Goal: Information Seeking & Learning: Find specific fact

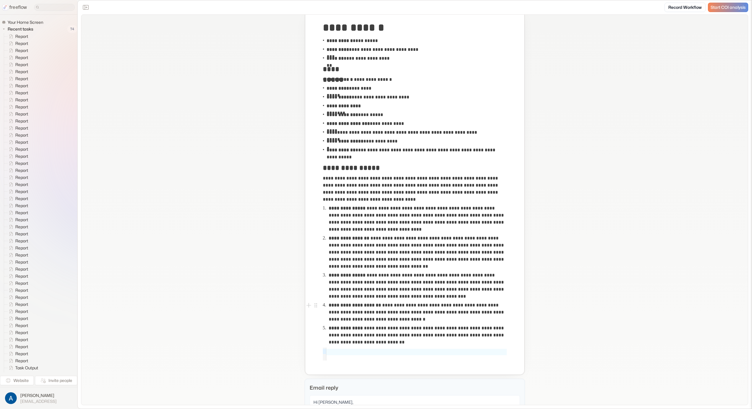
scroll to position [37, 0]
click at [378, 132] on p "**********" at bounding box center [403, 132] width 154 height 7
drag, startPoint x: 340, startPoint y: 132, endPoint x: 348, endPoint y: 133, distance: 7.7
click at [350, 132] on p "**********" at bounding box center [403, 132] width 154 height 7
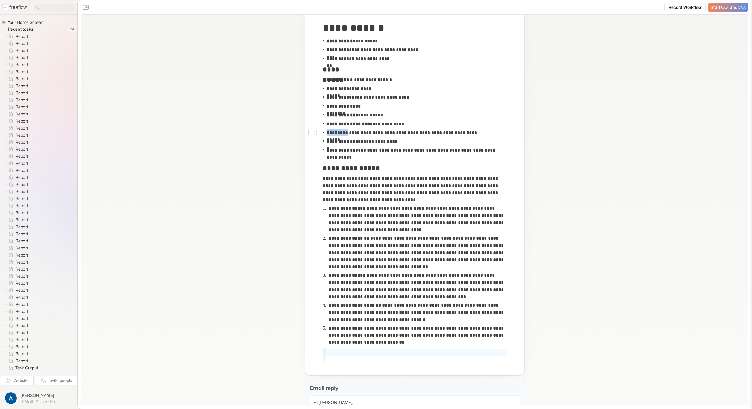
drag, startPoint x: 343, startPoint y: 133, endPoint x: 490, endPoint y: 133, distance: 147.1
click at [490, 133] on div "**********" at bounding box center [415, 132] width 184 height 9
click at [511, 133] on div "**********" at bounding box center [414, 196] width 215 height 354
click at [378, 150] on p "**********" at bounding box center [415, 154] width 179 height 14
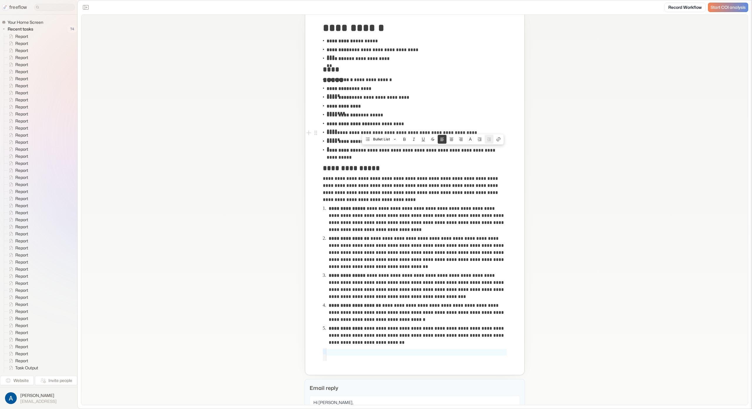
click at [342, 135] on p "**********" at bounding box center [403, 132] width 154 height 7
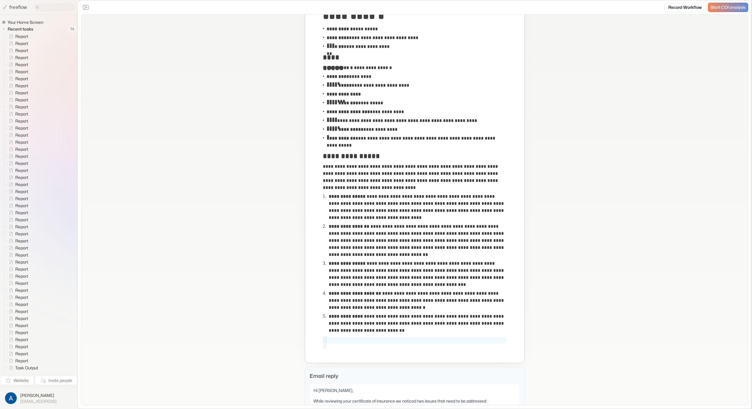
scroll to position [452, 0]
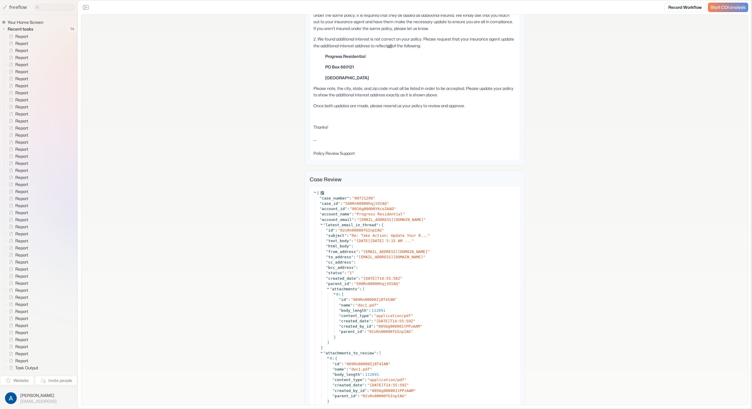
click at [313, 190] on icon at bounding box center [315, 192] width 4 height 4
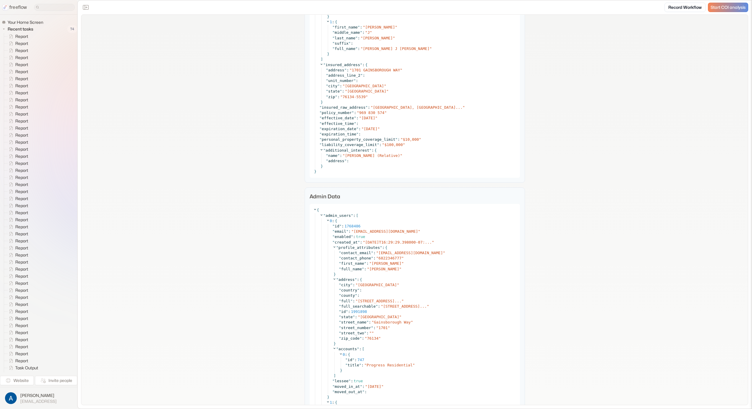
scroll to position [0, 0]
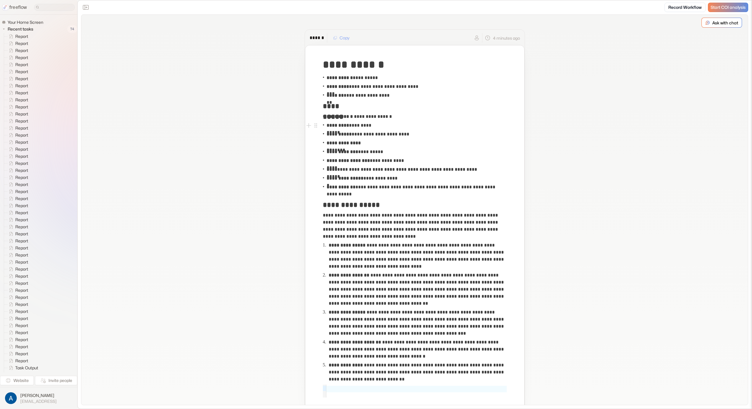
click at [394, 188] on p "**********" at bounding box center [415, 190] width 179 height 14
click at [380, 193] on p "**********" at bounding box center [415, 190] width 179 height 14
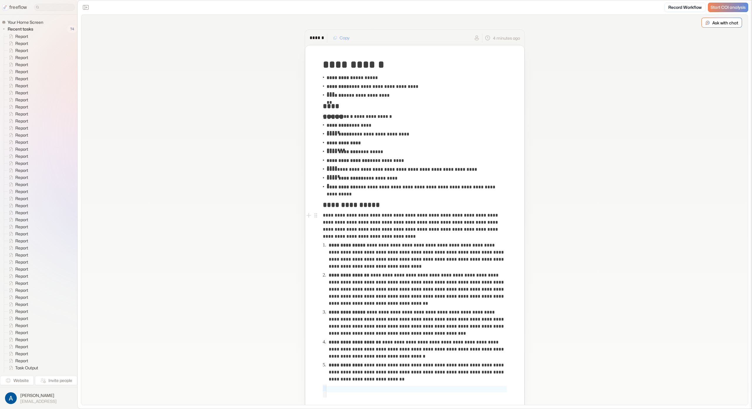
drag, startPoint x: 553, startPoint y: 223, endPoint x: 552, endPoint y: 231, distance: 8.5
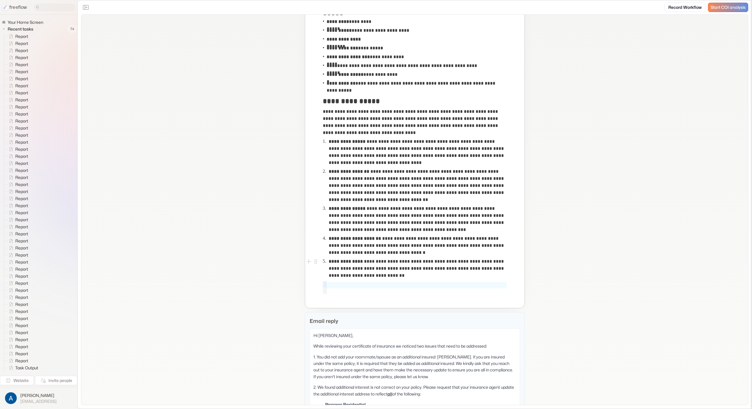
scroll to position [149, 0]
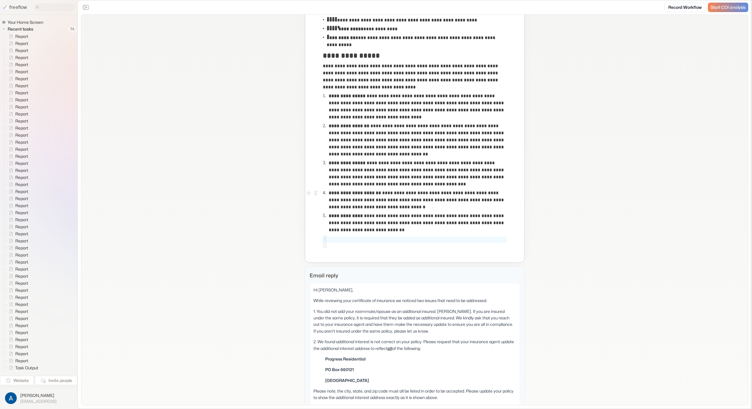
click at [398, 195] on p "**********" at bounding box center [417, 199] width 177 height 21
click at [398, 208] on p "**********" at bounding box center [417, 199] width 177 height 21
click at [385, 217] on p "**********" at bounding box center [417, 222] width 177 height 21
click at [375, 223] on p "**********" at bounding box center [417, 222] width 177 height 21
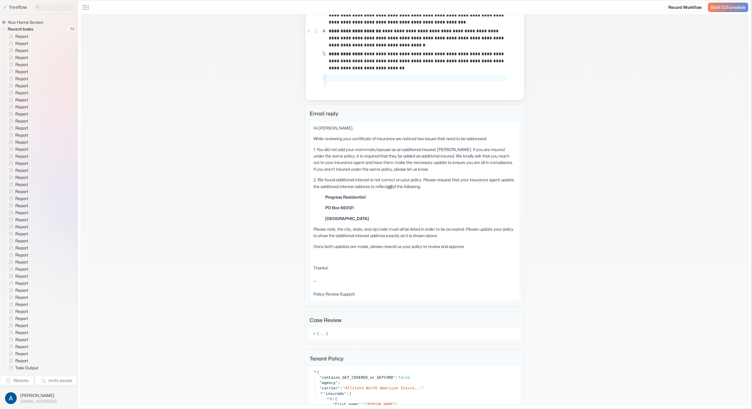
scroll to position [0, 0]
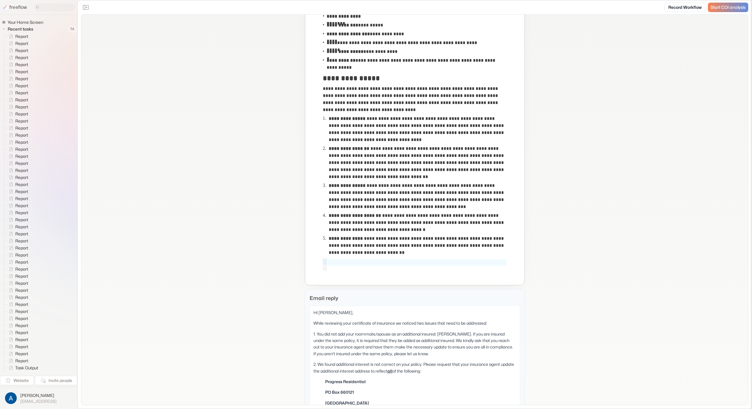
scroll to position [190, 0]
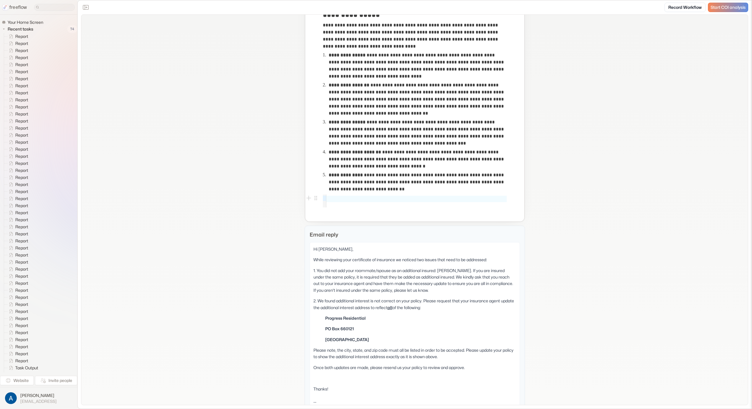
drag, startPoint x: 390, startPoint y: 129, endPoint x: 420, endPoint y: 132, distance: 30.3
click at [390, 129] on p "**********" at bounding box center [417, 133] width 177 height 28
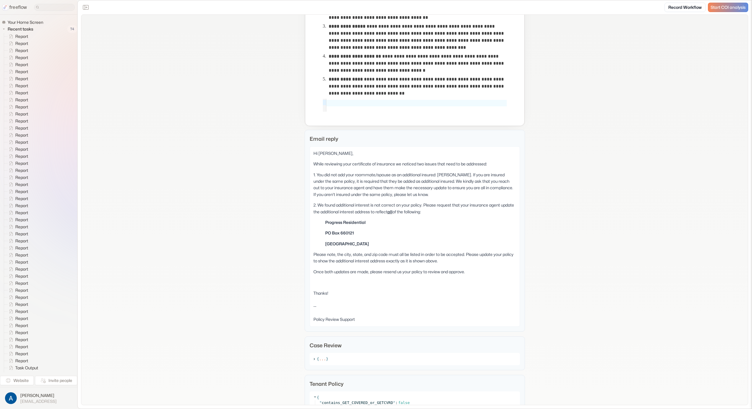
scroll to position [92, 0]
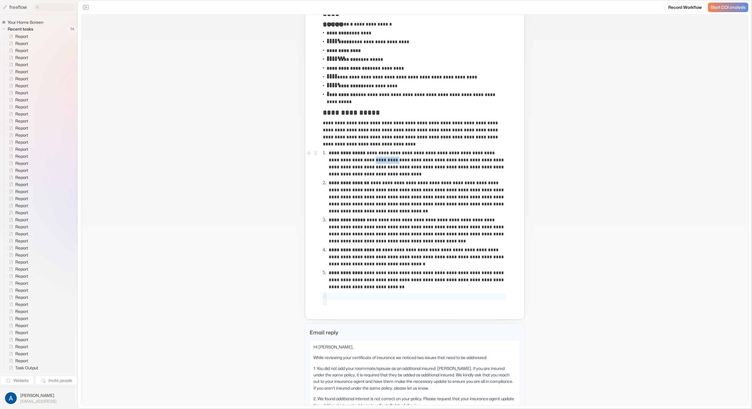
drag, startPoint x: 354, startPoint y: 161, endPoint x: 375, endPoint y: 162, distance: 20.9
click at [375, 162] on p "**********" at bounding box center [418, 163] width 178 height 28
drag, startPoint x: 614, startPoint y: 178, endPoint x: 610, endPoint y: 181, distance: 5.1
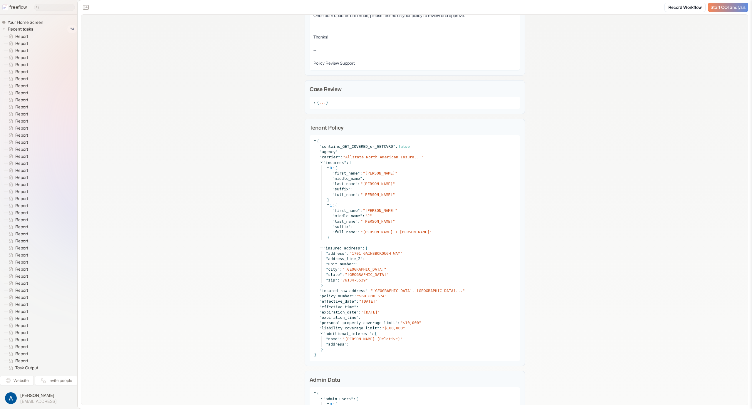
scroll to position [546, 0]
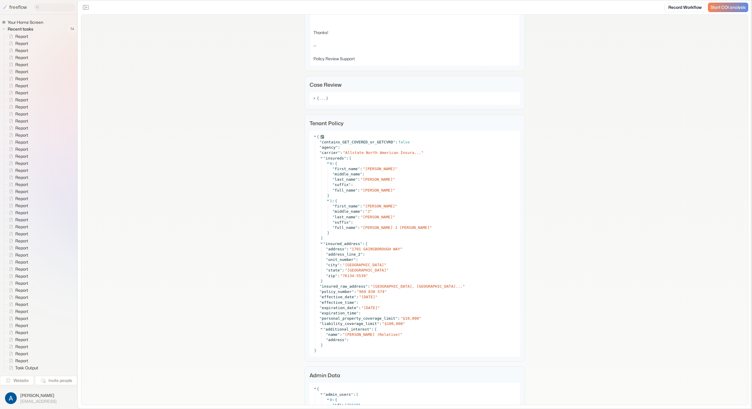
click at [313, 134] on icon at bounding box center [315, 136] width 4 height 4
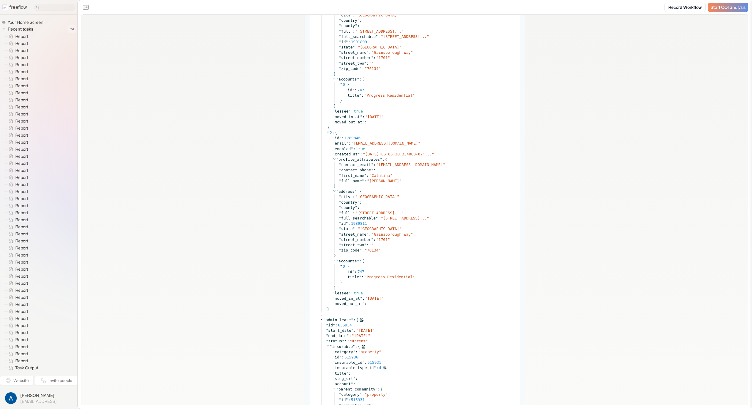
scroll to position [1142, 0]
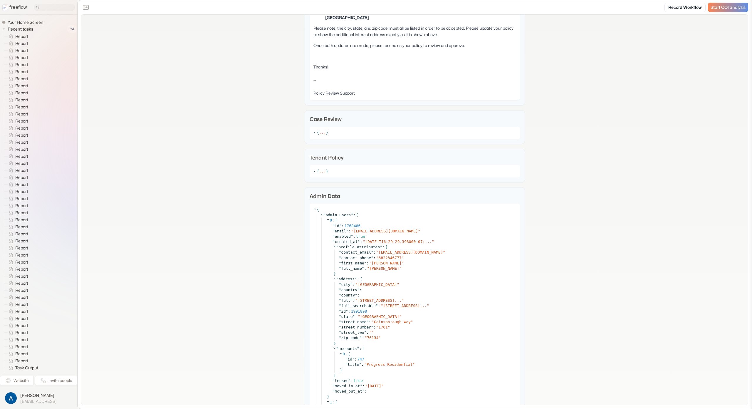
scroll to position [370, 0]
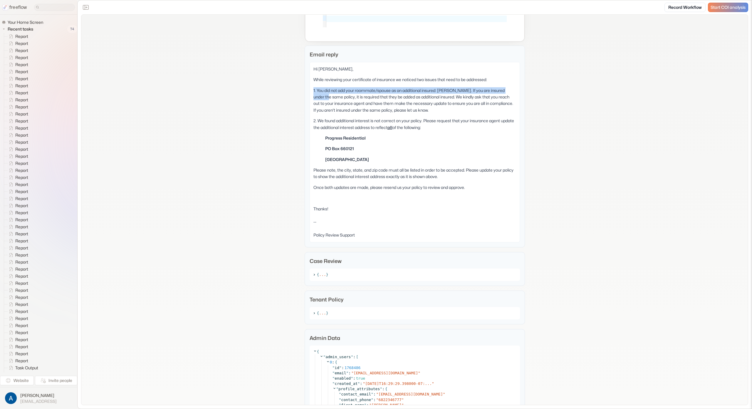
drag, startPoint x: 311, startPoint y: 86, endPoint x: 309, endPoint y: 97, distance: 11.2
click at [309, 97] on div "Hi [PERSON_NAME], While reviewing your certificate of insurance we noticed two …" at bounding box center [414, 152] width 210 height 180
click at [338, 96] on p "1. You did not add your roommate/spouse as an additional insured: [PERSON_NAME]…" at bounding box center [414, 100] width 203 height 26
drag, startPoint x: 445, startPoint y: 87, endPoint x: 429, endPoint y: 87, distance: 15.6
click at [444, 87] on p "1. You did not add your roommate/spouse as an additional insured: [PERSON_NAME]…" at bounding box center [414, 100] width 203 height 26
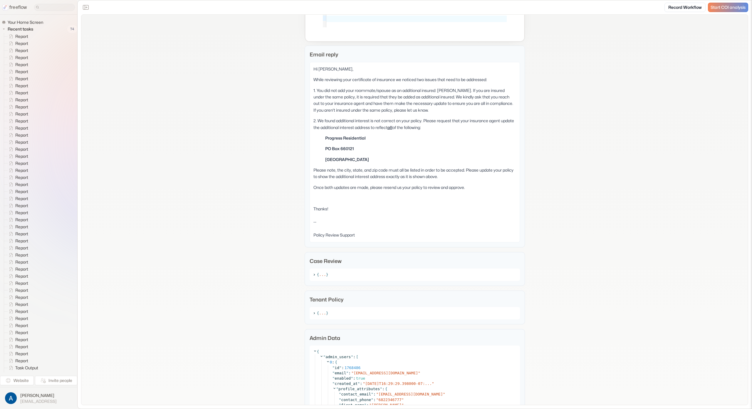
click at [362, 87] on p "1. You did not add your roommate/spouse as an additional insured: [PERSON_NAME]…" at bounding box center [414, 100] width 203 height 26
drag, startPoint x: 340, startPoint y: 94, endPoint x: 358, endPoint y: 101, distance: 19.7
click at [358, 101] on p "1. You did not add your roommate/spouse as an additional insured: [PERSON_NAME]…" at bounding box center [414, 100] width 203 height 26
drag, startPoint x: 344, startPoint y: 94, endPoint x: 349, endPoint y: 102, distance: 9.5
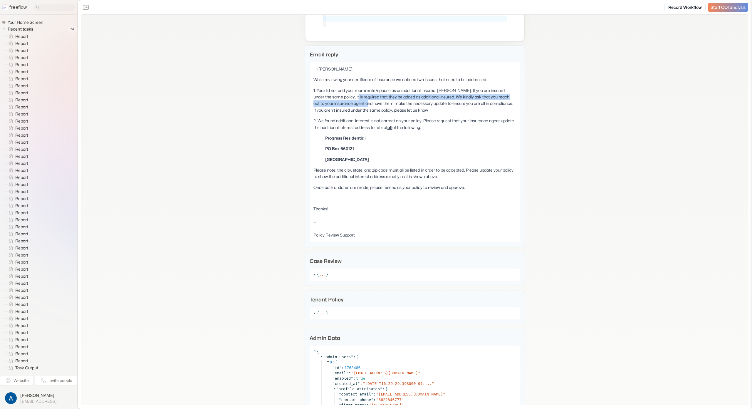
click at [350, 102] on p "1. You did not add your roommate/spouse as an additional insured: [PERSON_NAME]…" at bounding box center [414, 100] width 203 height 26
drag, startPoint x: 349, startPoint y: 102, endPoint x: 400, endPoint y: 101, distance: 51.1
click at [349, 102] on p "1. You did not add your roommate/spouse as an additional insured: [PERSON_NAME]…" at bounding box center [414, 100] width 203 height 26
drag, startPoint x: 445, startPoint y: 95, endPoint x: 441, endPoint y: 108, distance: 13.7
click at [441, 108] on p "1. You did not add your roommate/spouse as an additional insured: [PERSON_NAME]…" at bounding box center [414, 100] width 203 height 26
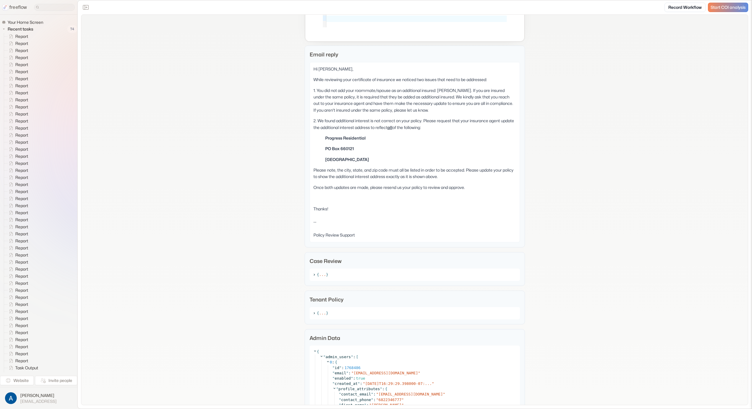
click at [441, 109] on p "1. You did not add your roommate/spouse as an additional insured: [PERSON_NAME]…" at bounding box center [414, 100] width 203 height 26
drag, startPoint x: 413, startPoint y: 107, endPoint x: 361, endPoint y: 102, distance: 51.9
click at [361, 102] on p "1. You did not add your roommate/spouse as an additional insured: [PERSON_NAME]…" at bounding box center [414, 100] width 203 height 26
click at [326, 122] on p "2. We found additional interest is not correct on your policy. Please request t…" at bounding box center [414, 123] width 203 height 13
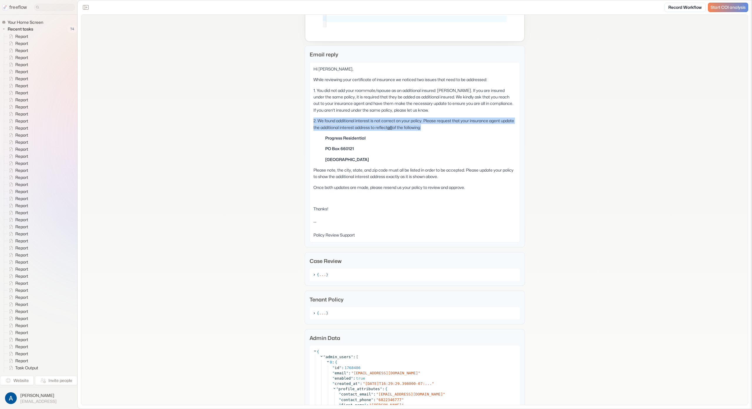
click at [326, 122] on p "2. We found additional interest is not correct on your policy. Please request t…" at bounding box center [414, 123] width 203 height 13
drag, startPoint x: 287, startPoint y: 130, endPoint x: 282, endPoint y: 134, distance: 6.0
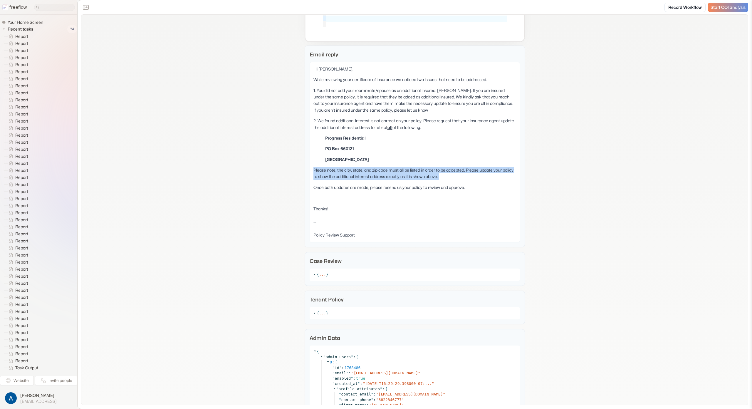
drag, startPoint x: 312, startPoint y: 166, endPoint x: 309, endPoint y: 178, distance: 11.4
click at [309, 178] on div "Hi [PERSON_NAME], While reviewing your certificate of insurance we noticed two …" at bounding box center [414, 152] width 210 height 180
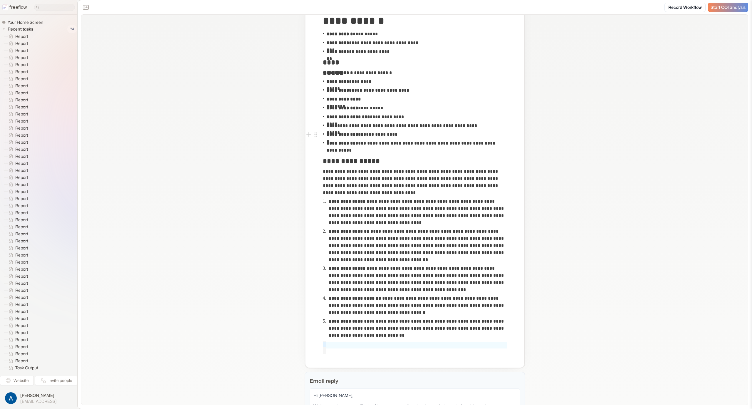
scroll to position [0, 0]
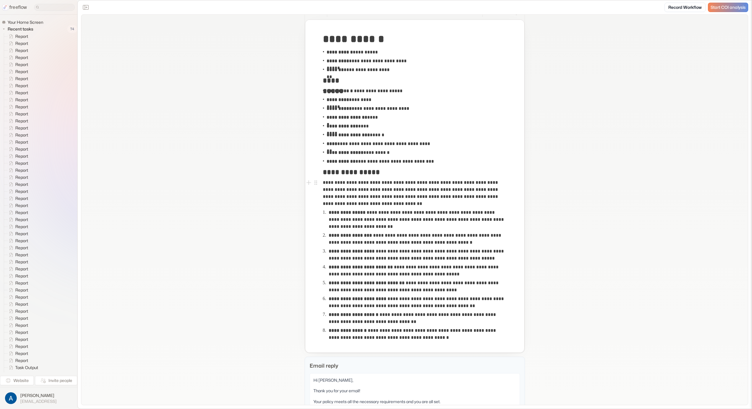
scroll to position [36, 0]
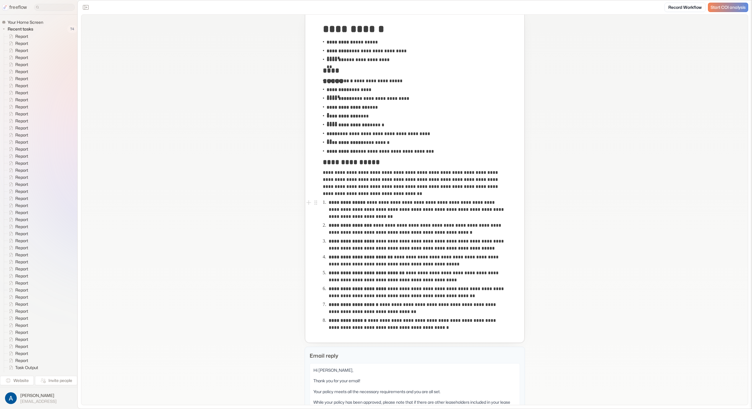
drag, startPoint x: 582, startPoint y: 217, endPoint x: 588, endPoint y: 215, distance: 6.1
click at [379, 84] on p "**********" at bounding box center [364, 81] width 76 height 7
click at [367, 116] on p "**********" at bounding box center [352, 116] width 53 height 7
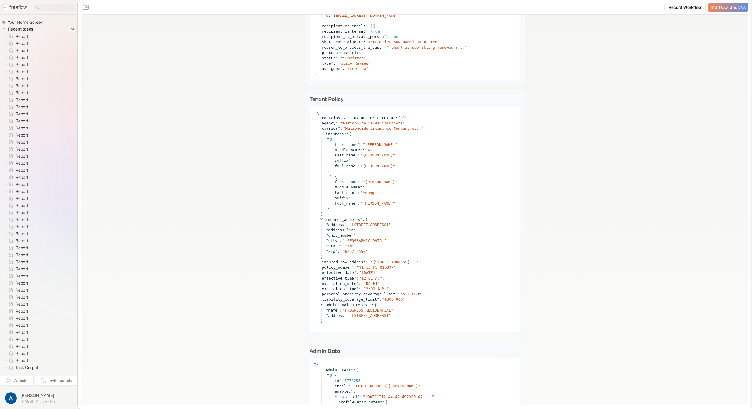
scroll to position [1006, 0]
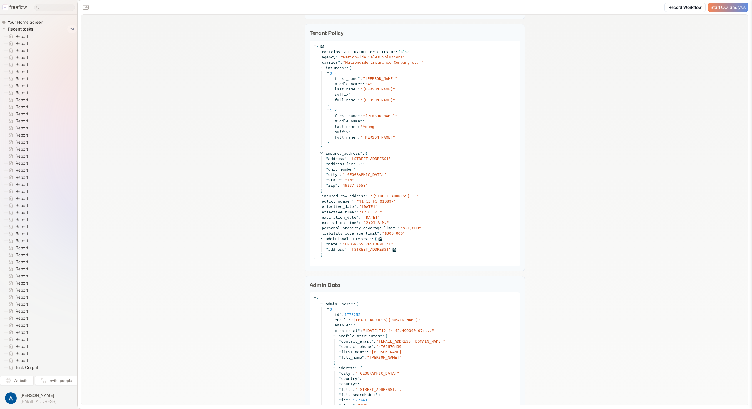
drag, startPoint x: 362, startPoint y: 250, endPoint x: 413, endPoint y: 248, distance: 51.1
click at [388, 248] on span "PO BOX 38015, ALBANY, NY 12203" at bounding box center [370, 249] width 37 height 4
drag, startPoint x: 355, startPoint y: 250, endPoint x: 404, endPoint y: 252, distance: 48.5
click at [404, 252] on div "" address " : " PO BOX 38015, ALBANY, NY 12203 "" at bounding box center [421, 249] width 190 height 5
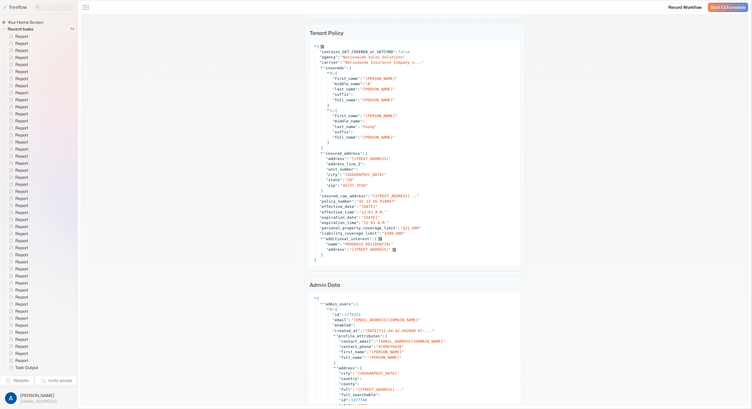
copy span "BOX 38015, ALBANY, NY"
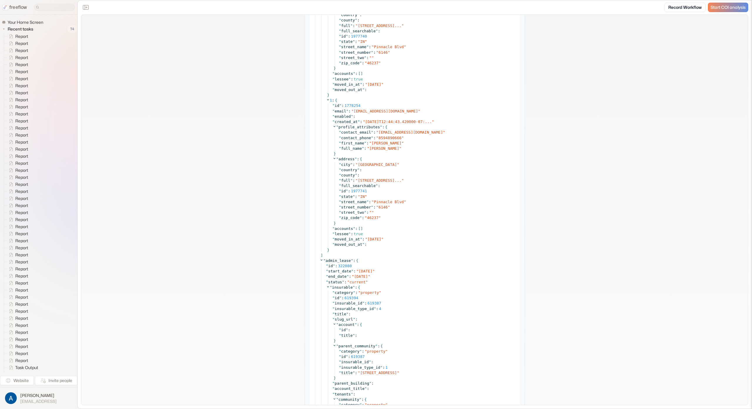
scroll to position [2568, 0]
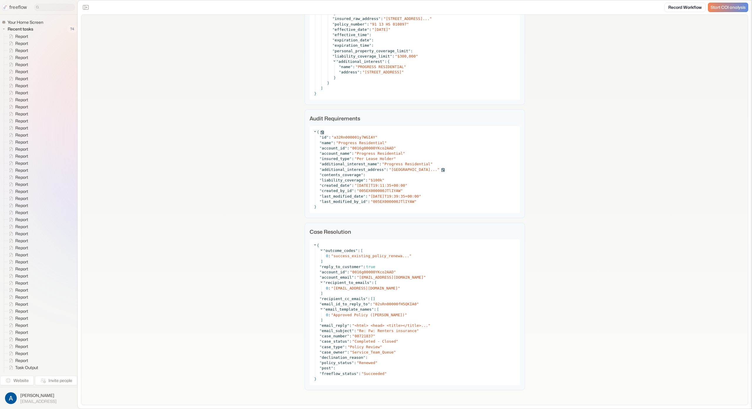
click at [437, 169] on span "[GEOGRAPHIC_DATA]..." at bounding box center [414, 169] width 46 height 4
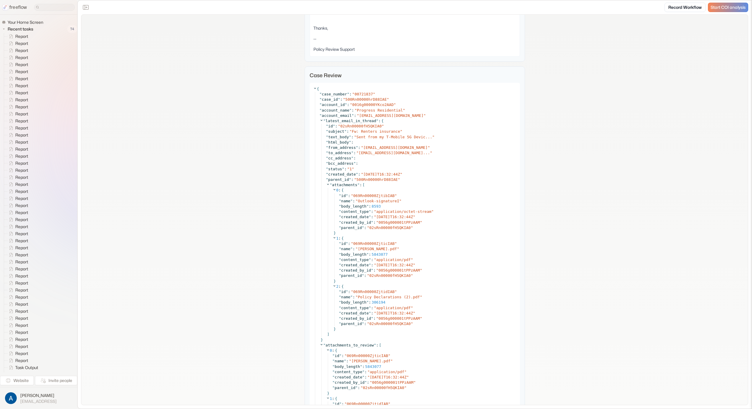
scroll to position [0, 0]
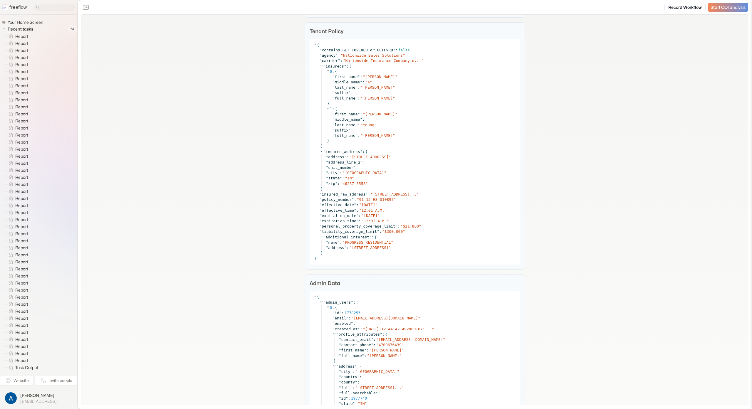
scroll to position [1009, 0]
drag, startPoint x: 581, startPoint y: 237, endPoint x: 546, endPoint y: 240, distance: 35.1
click at [407, 225] on span "$21,800" at bounding box center [411, 225] width 16 height 4
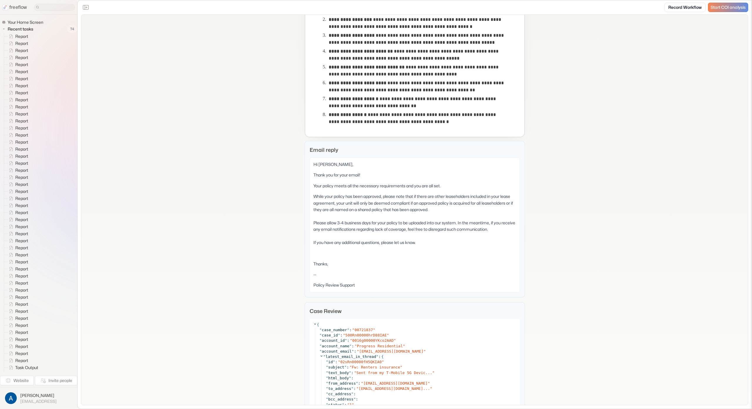
scroll to position [129, 0]
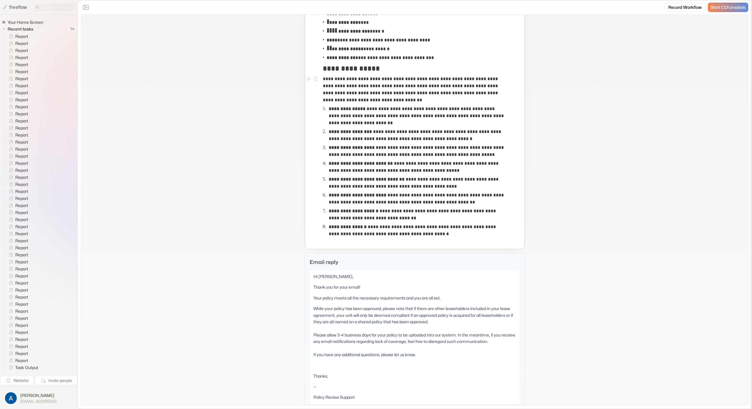
drag, startPoint x: 250, startPoint y: 95, endPoint x: 249, endPoint y: 103, distance: 8.3
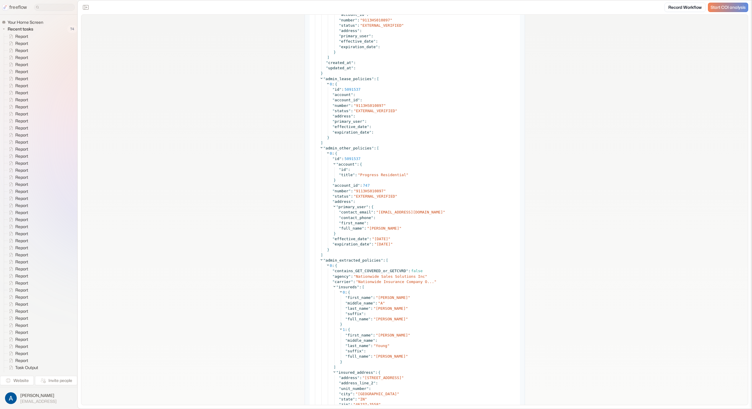
scroll to position [2300, 0]
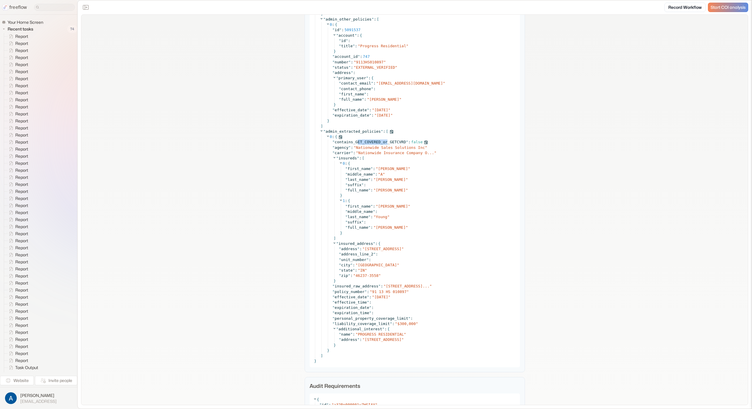
drag, startPoint x: 356, startPoint y: 141, endPoint x: 385, endPoint y: 142, distance: 29.4
click at [385, 142] on span "contains_GET_COVERED_or_GETCVRD" at bounding box center [369, 142] width 71 height 4
drag, startPoint x: 363, startPoint y: 250, endPoint x: 396, endPoint y: 245, distance: 32.9
click at [396, 248] on span "6146 PINNACLE BLVD" at bounding box center [383, 249] width 37 height 4
click at [389, 287] on span "6146 PINNACLE BLVD INDIANAPOLI..." at bounding box center [408, 286] width 44 height 4
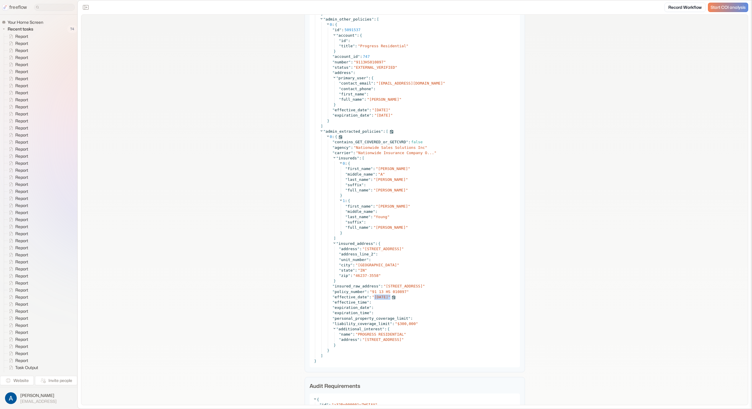
drag, startPoint x: 376, startPoint y: 297, endPoint x: 399, endPoint y: 297, distance: 23.5
click at [399, 297] on div "" effective_date " : " 2024-10-01 "" at bounding box center [424, 296] width 184 height 5
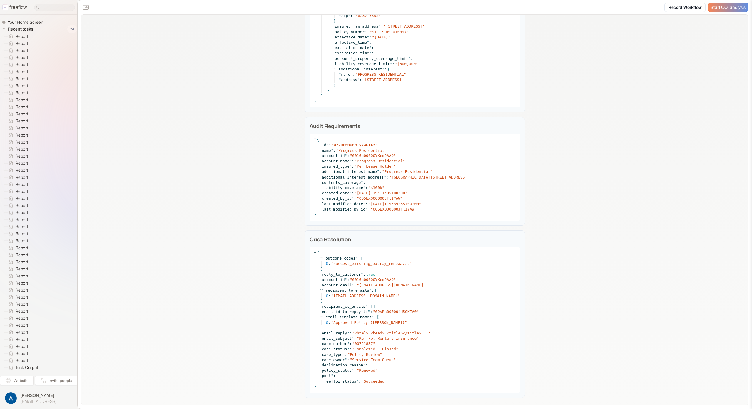
scroll to position [2573, 0]
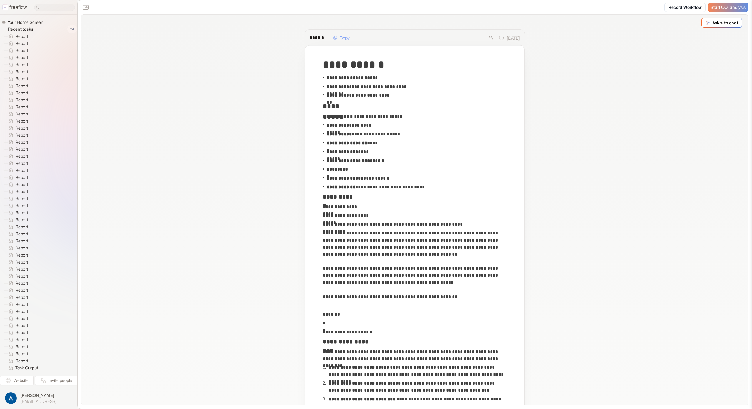
scroll to position [1854, 0]
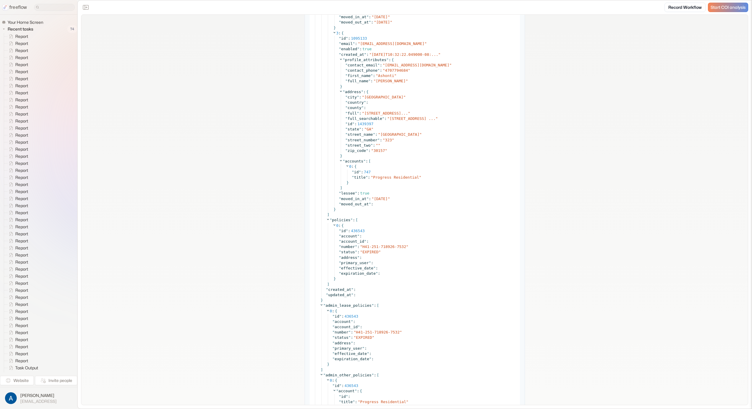
click at [90, 12] on div at bounding box center [87, 7] width 12 height 9
